Goal: Task Accomplishment & Management: Manage account settings

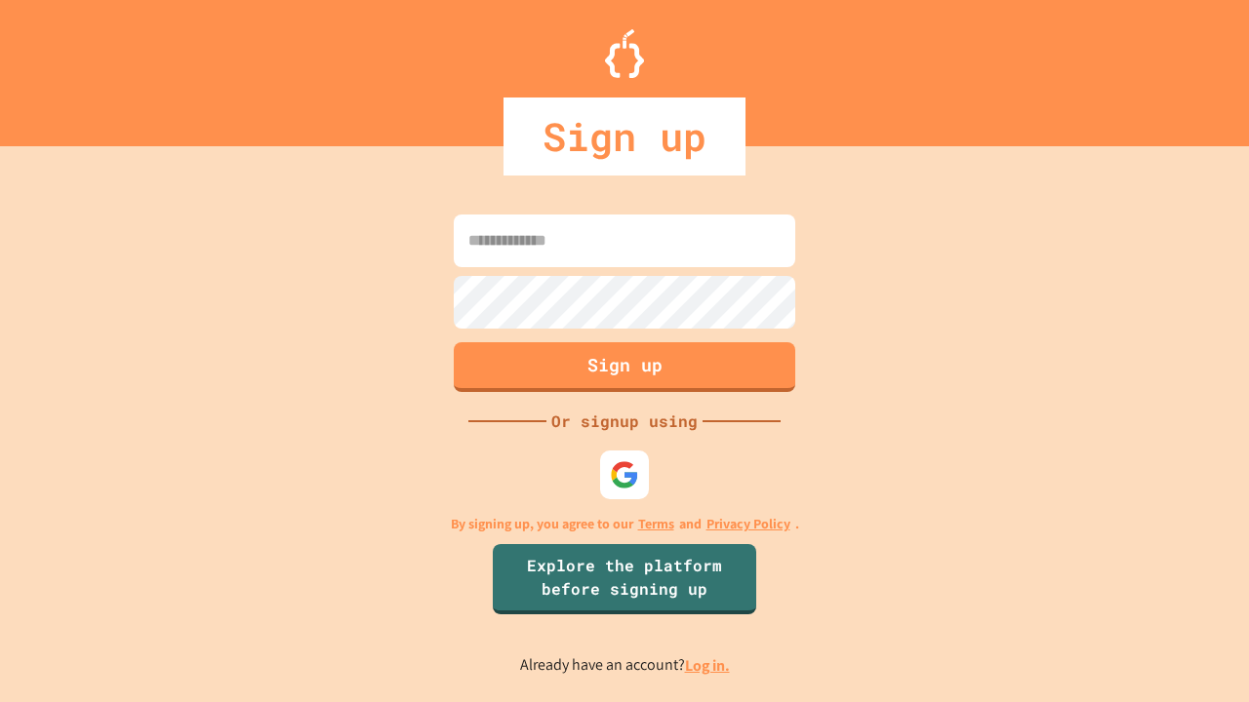
click at [708, 665] on link "Log in." at bounding box center [707, 666] width 45 height 20
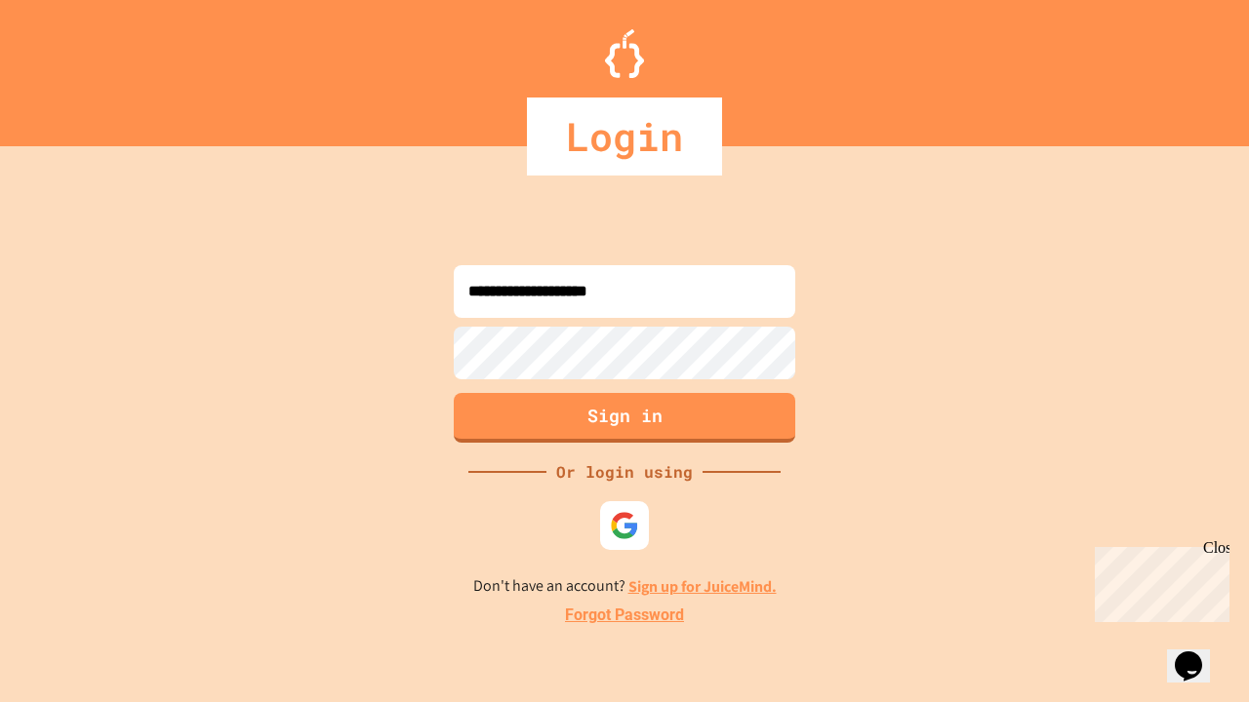
type input "**********"
